Goal: Communication & Community: Answer question/provide support

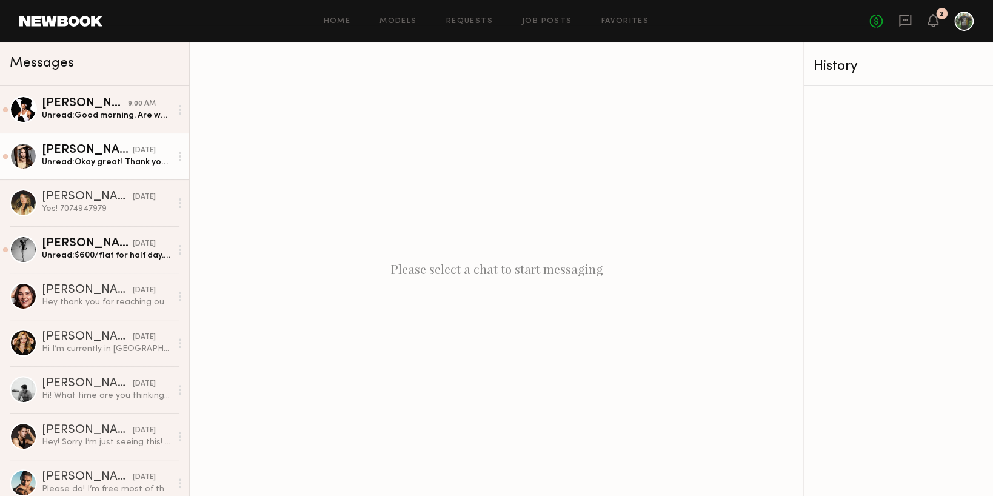
click at [101, 153] on div "Skye P." at bounding box center [87, 150] width 91 height 12
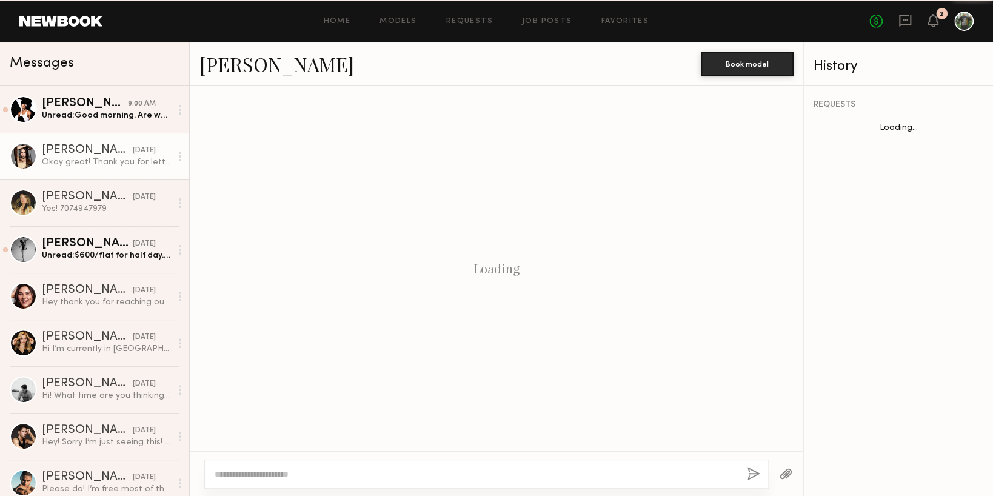
scroll to position [1129, 0]
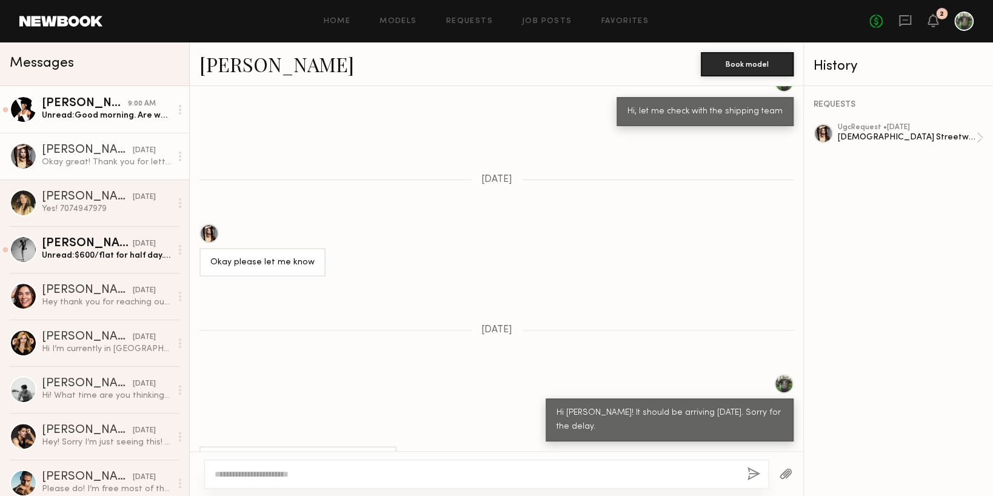
click at [103, 120] on div "Unread: Good morning. Are we still up for today?" at bounding box center [106, 116] width 129 height 12
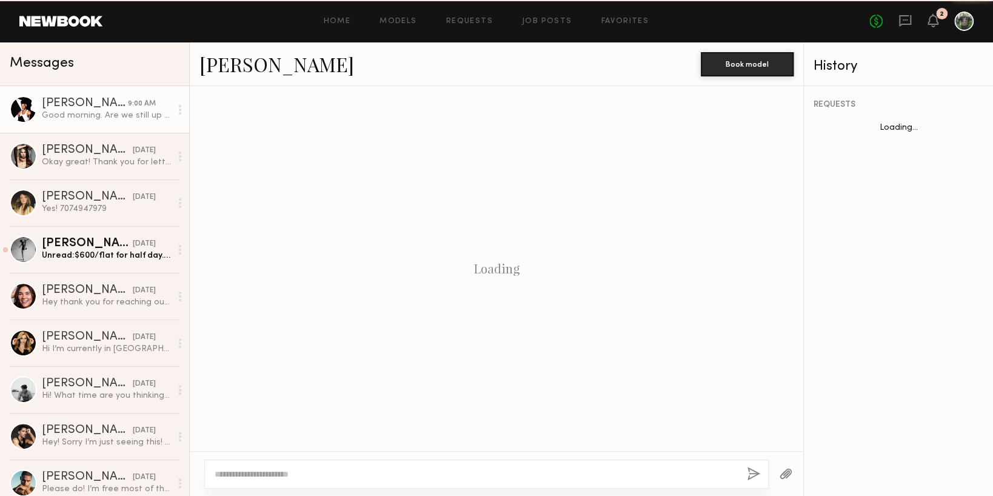
scroll to position [824, 0]
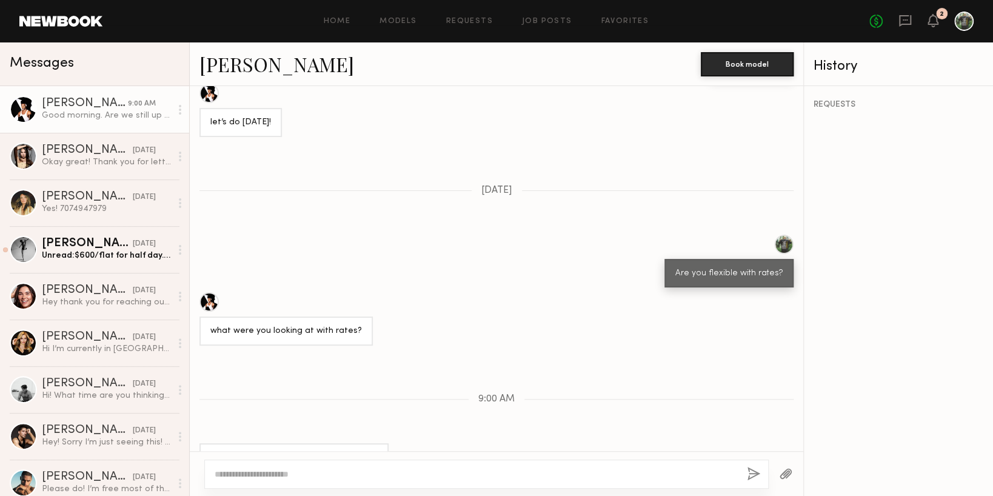
click at [329, 470] on textarea at bounding box center [476, 474] width 522 height 12
click at [219, 69] on link "Mark G." at bounding box center [276, 64] width 155 height 26
click at [299, 473] on textarea "***" at bounding box center [476, 474] width 522 height 12
type textarea "*"
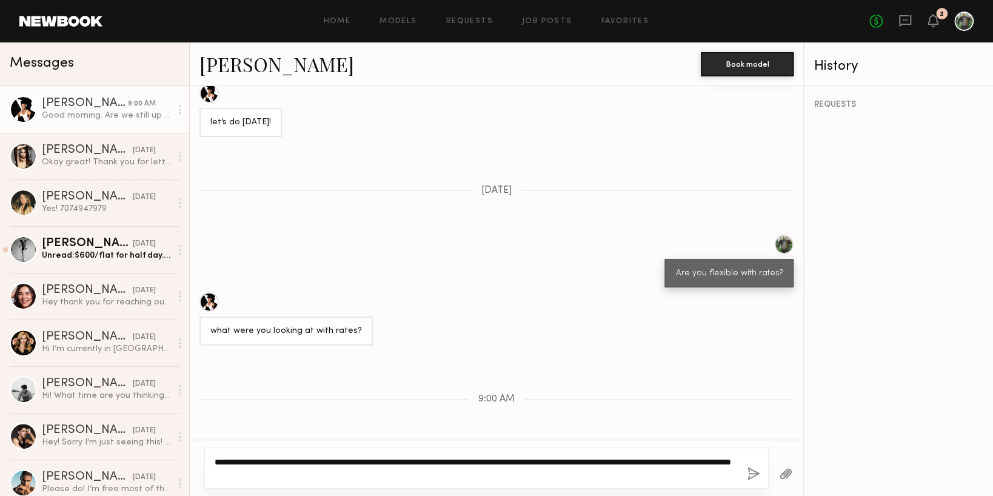
type textarea "**********"
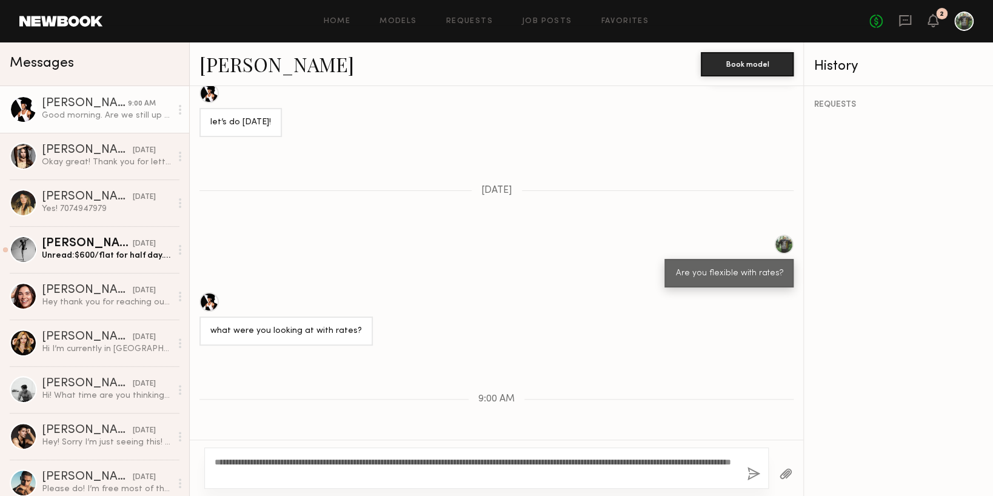
click at [752, 473] on button "button" at bounding box center [753, 474] width 13 height 15
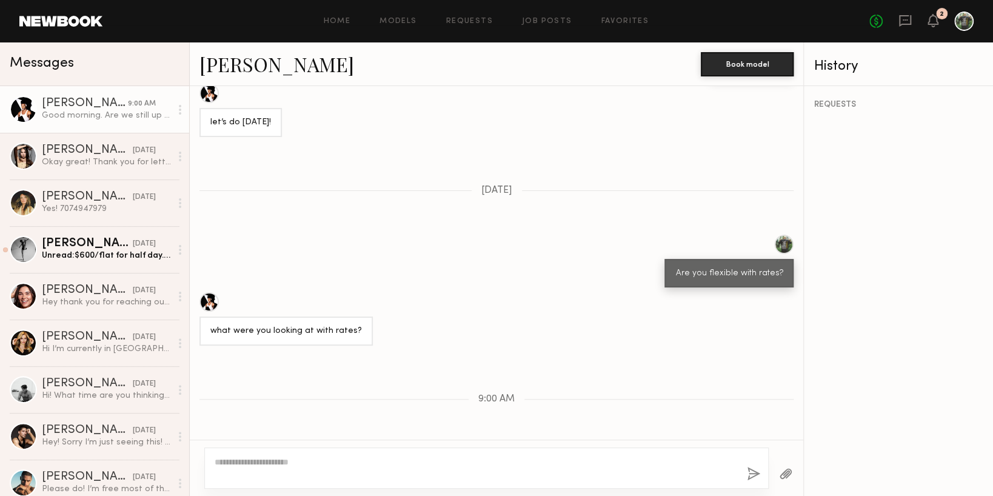
scroll to position [977, 0]
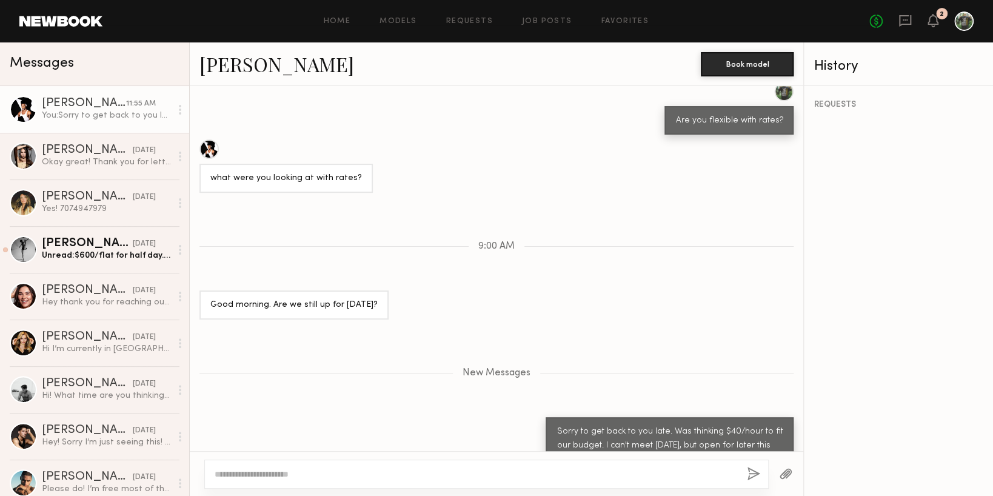
click at [209, 139] on div at bounding box center [208, 148] width 19 height 19
